Goal: Task Accomplishment & Management: Use online tool/utility

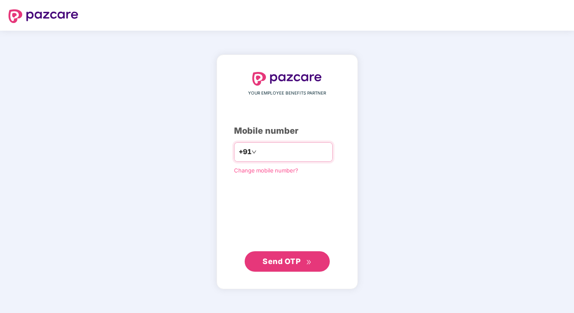
click at [265, 154] on input "number" at bounding box center [293, 152] width 70 height 14
type input "**********"
click at [282, 265] on span "Send OTP" at bounding box center [286, 261] width 49 height 12
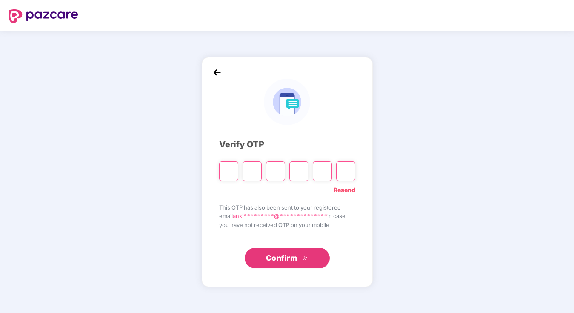
paste input "*"
type input "*"
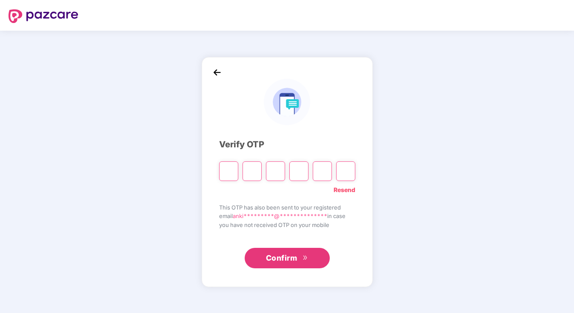
type input "*"
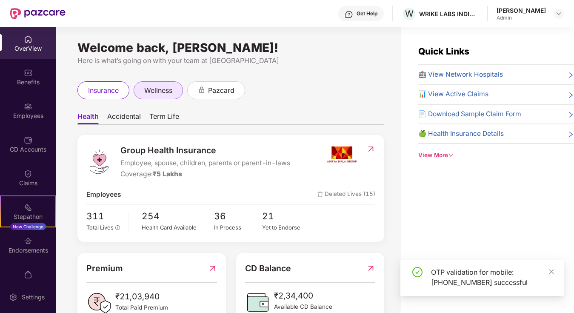
click at [145, 91] on div "wellness" at bounding box center [158, 90] width 49 height 18
